Goal: Information Seeking & Learning: Check status

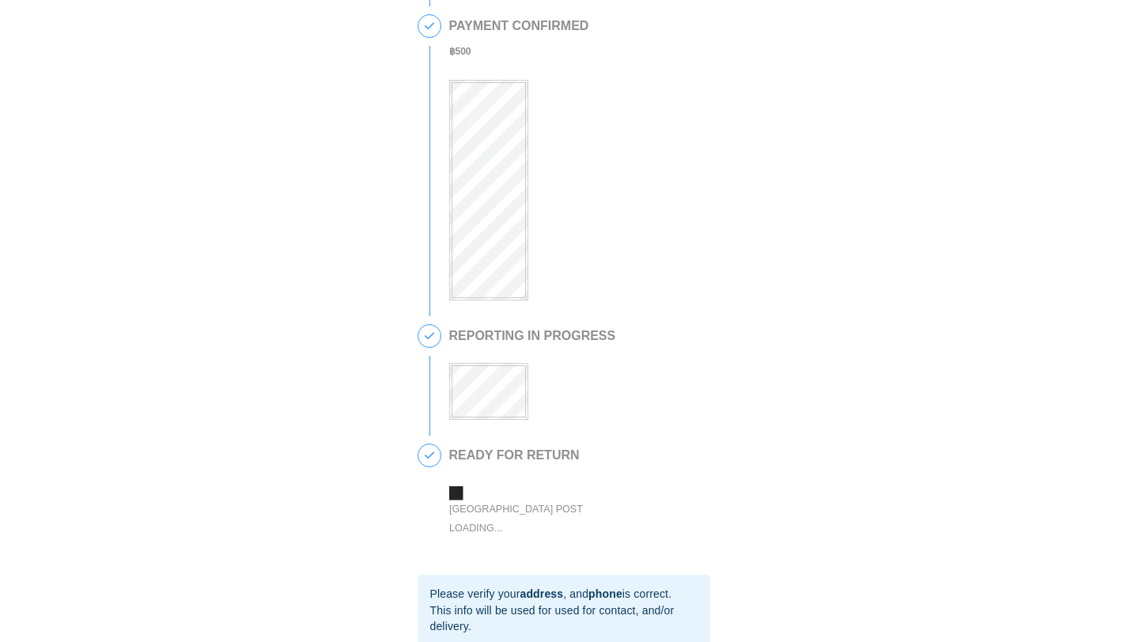
scroll to position [512, 0]
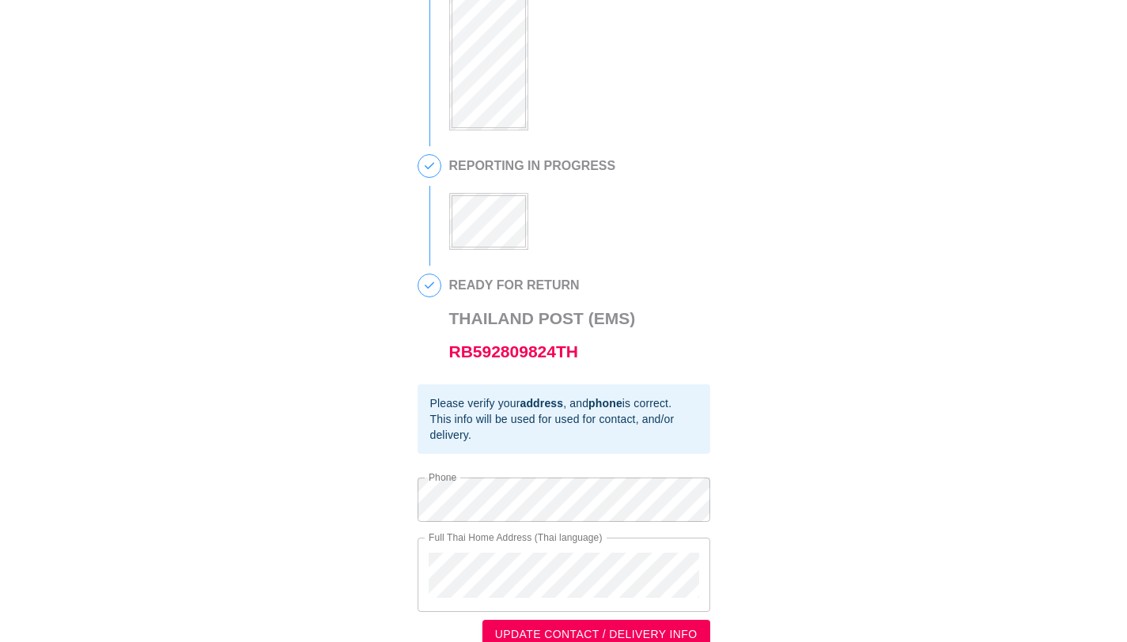
click at [877, 324] on div "This is a secure link , and your information is safe . 1 90 DAY REPORT REQUESTE…" at bounding box center [564, 77] width 1096 height 1146
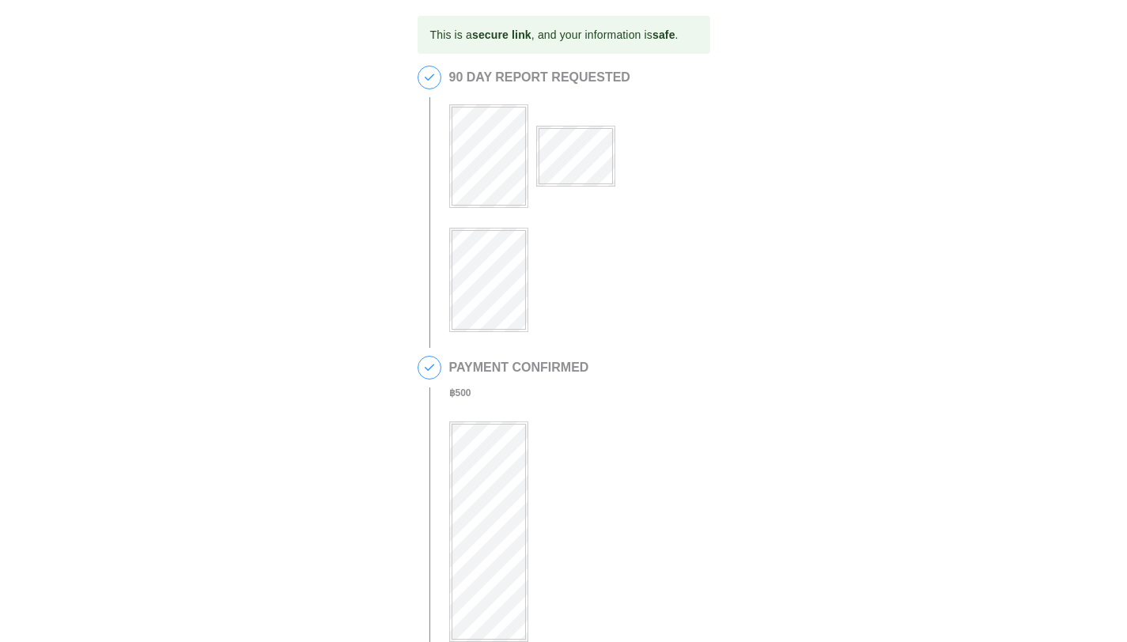
scroll to position [537, 0]
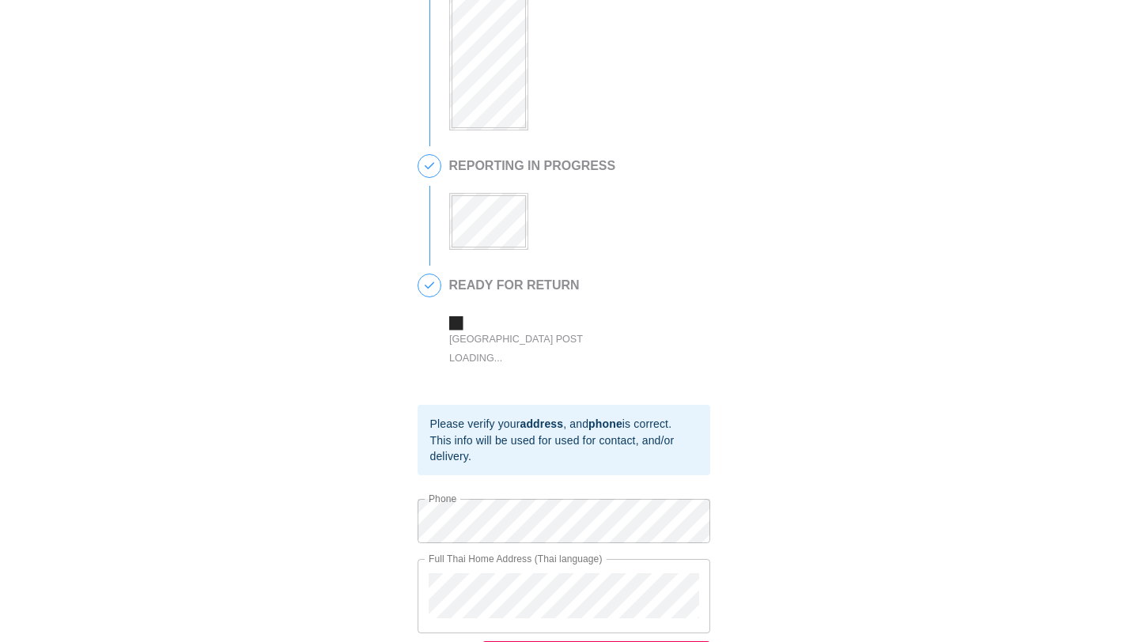
scroll to position [537, 0]
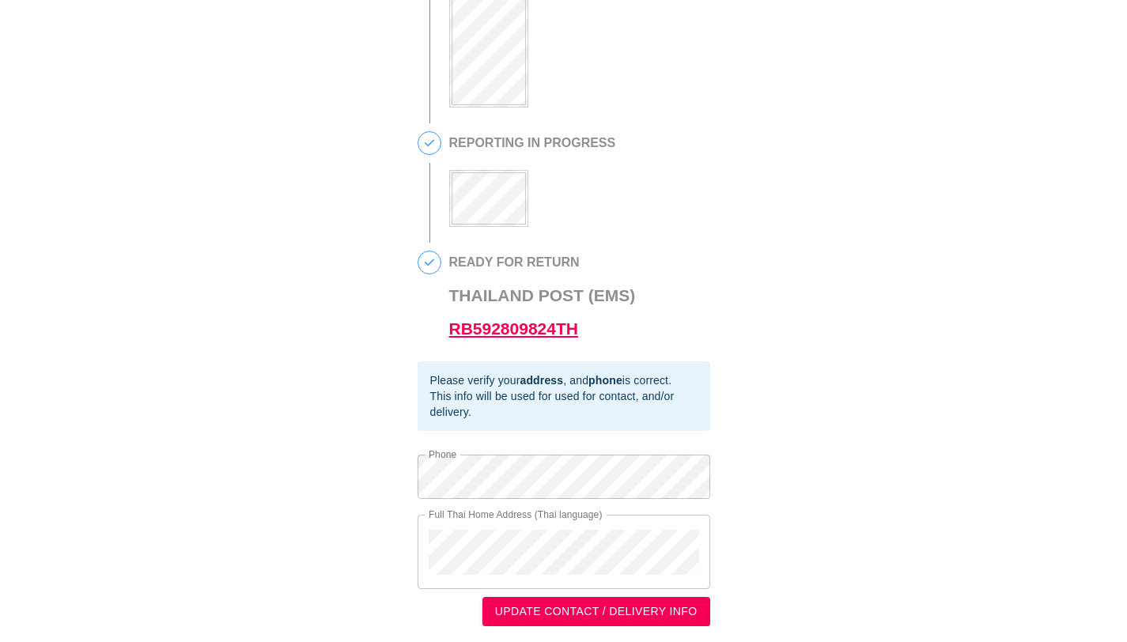
click at [500, 327] on link "RB592809824TH" at bounding box center [513, 329] width 129 height 18
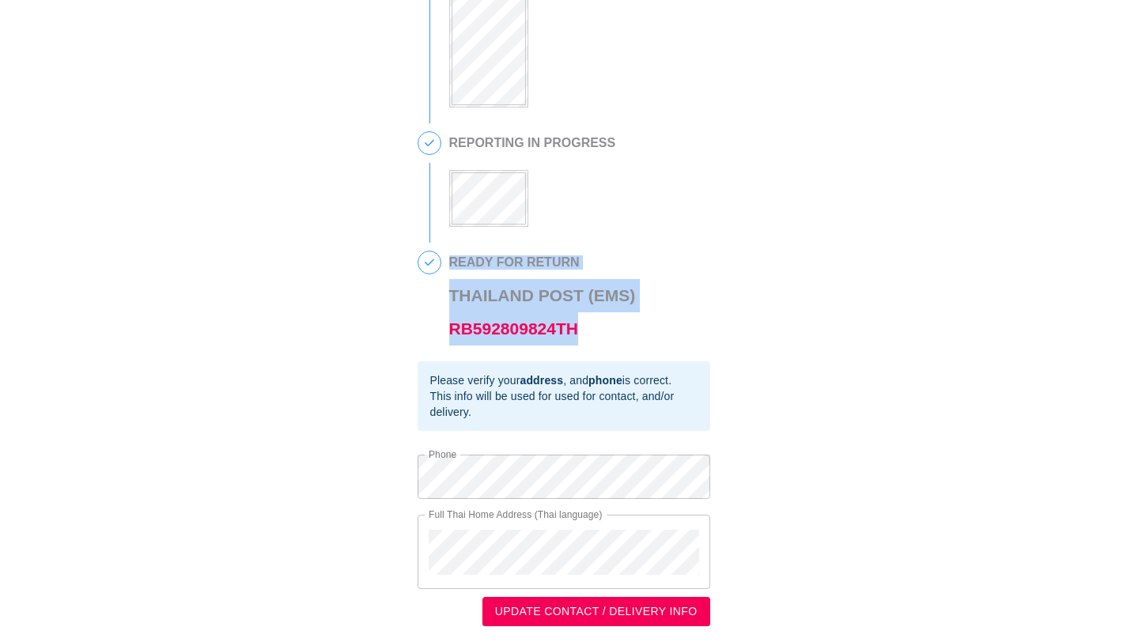
drag, startPoint x: 444, startPoint y: 299, endPoint x: 635, endPoint y: 339, distance: 195.5
click at [637, 339] on div "4 READY FOR RETURN [GEOGRAPHIC_DATA] Post (EMS) RB592809824TH" at bounding box center [564, 306] width 293 height 111
click at [635, 339] on div "READY FOR RETURN [GEOGRAPHIC_DATA] Post (EMS) RB592809824TH" at bounding box center [546, 298] width 195 height 95
drag, startPoint x: 635, startPoint y: 339, endPoint x: 455, endPoint y: 297, distance: 184.4
click at [455, 297] on div "READY FOR RETURN [GEOGRAPHIC_DATA] Post (EMS) RB592809824TH" at bounding box center [546, 298] width 195 height 95
